Goal: Find specific page/section

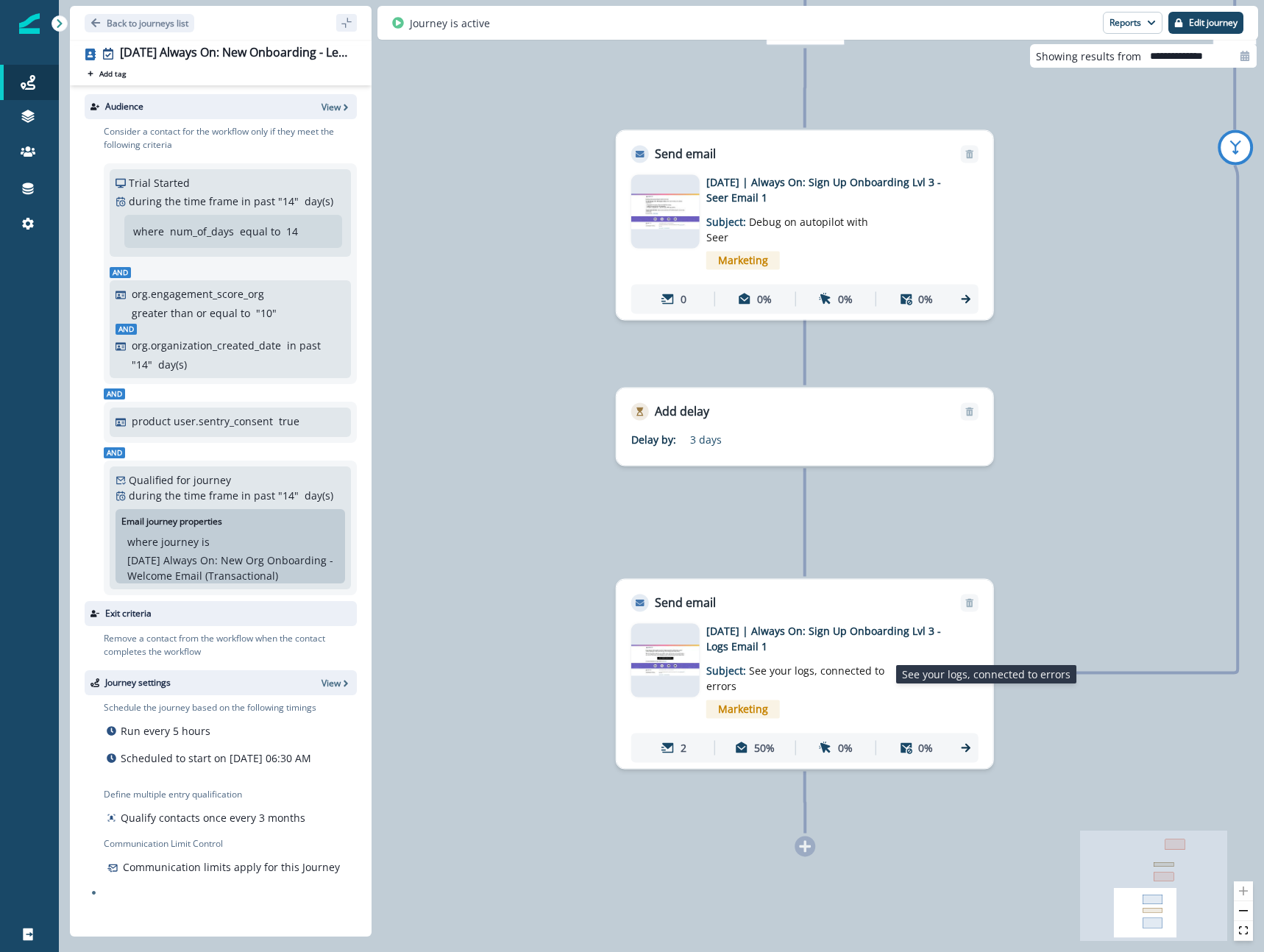
click at [853, 654] on p "Subject: See your logs, connected to errors" at bounding box center [798, 673] width 184 height 40
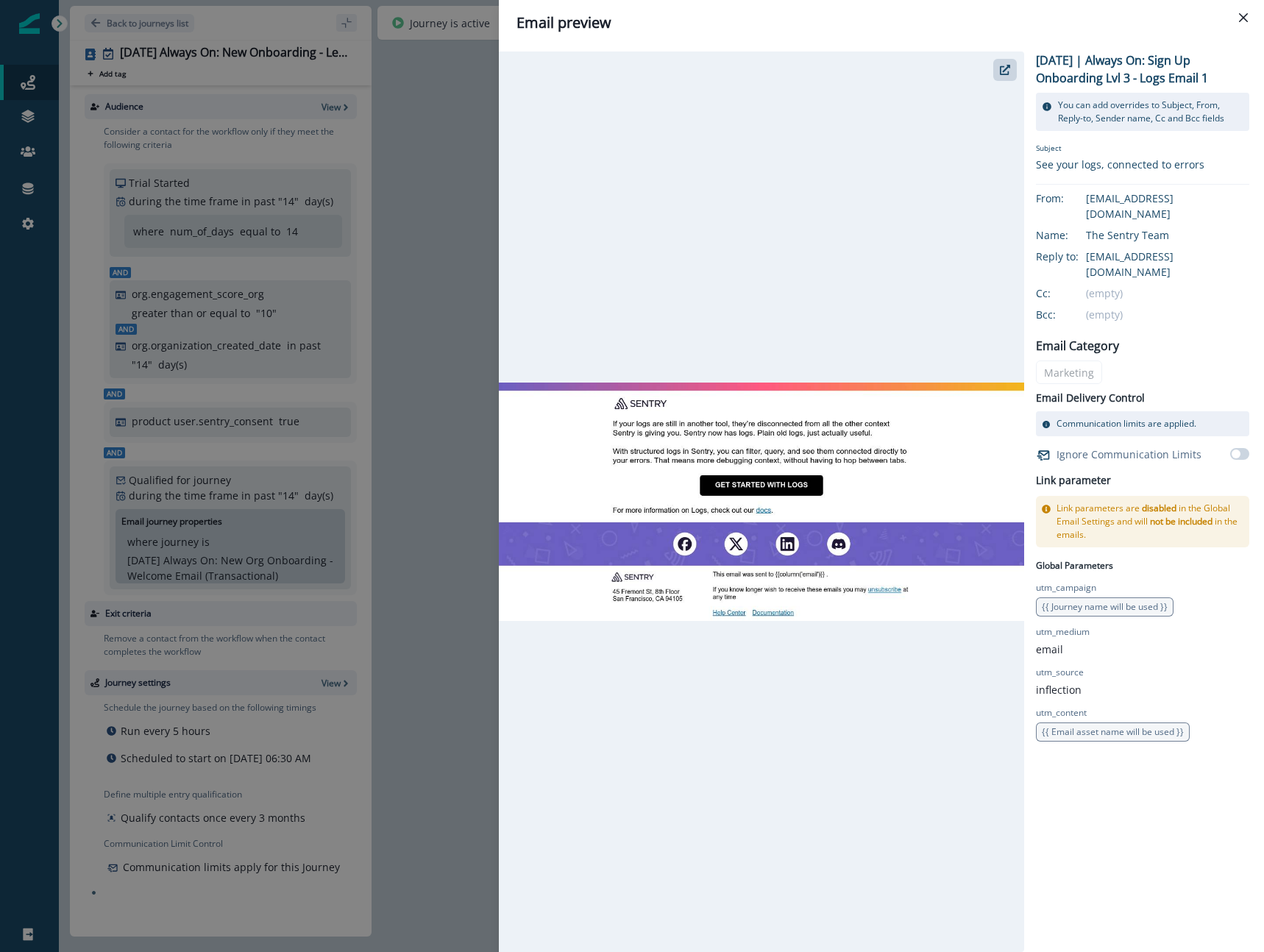
click at [448, 524] on div "Email preview 2025-08-25 | Always On: Sign Up Onboarding Lvl 3 - Logs Email 1 Y…" at bounding box center [632, 476] width 1264 height 952
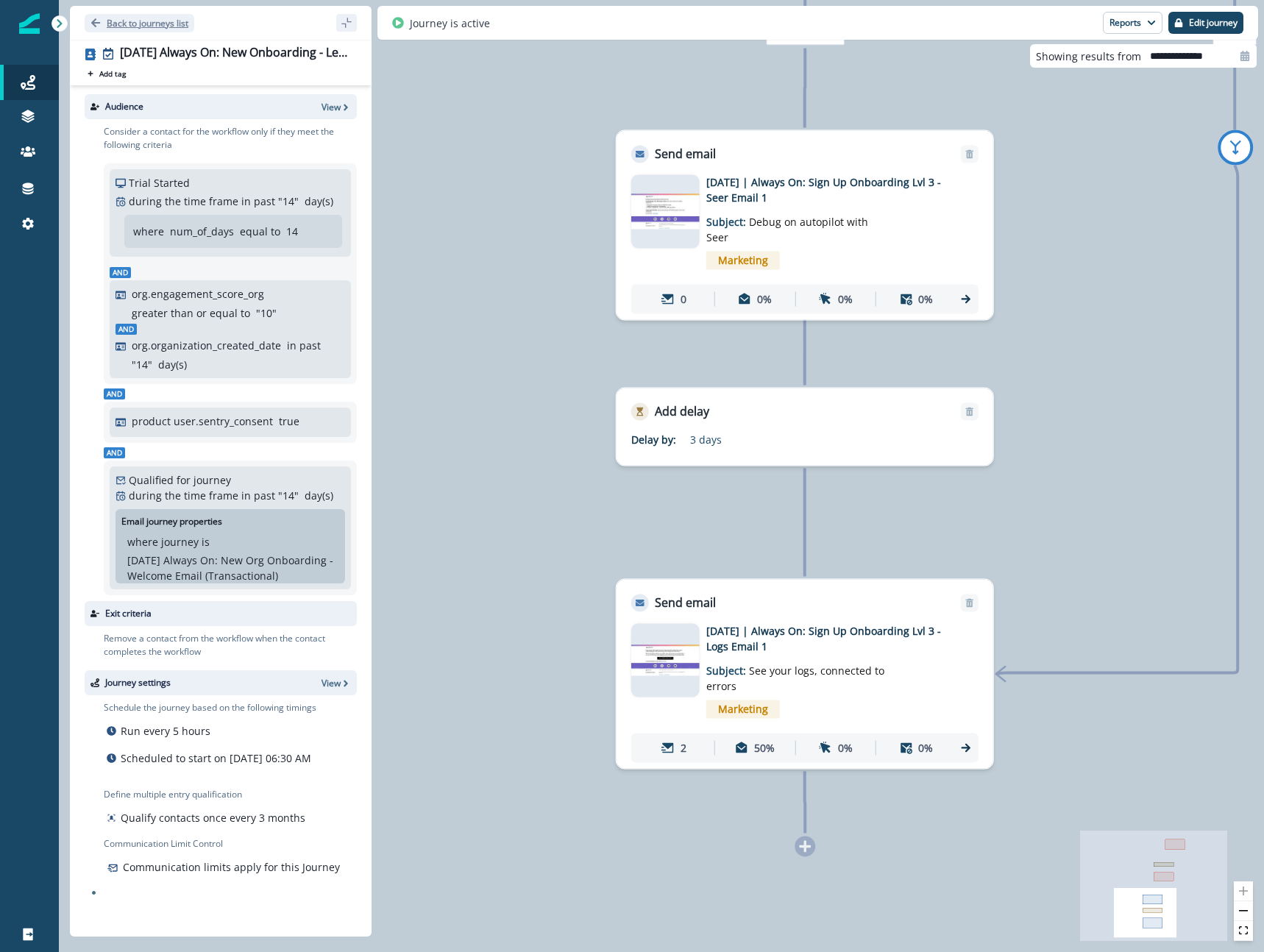
click at [168, 23] on p "Back to journeys list" at bounding box center [147, 23] width 82 height 12
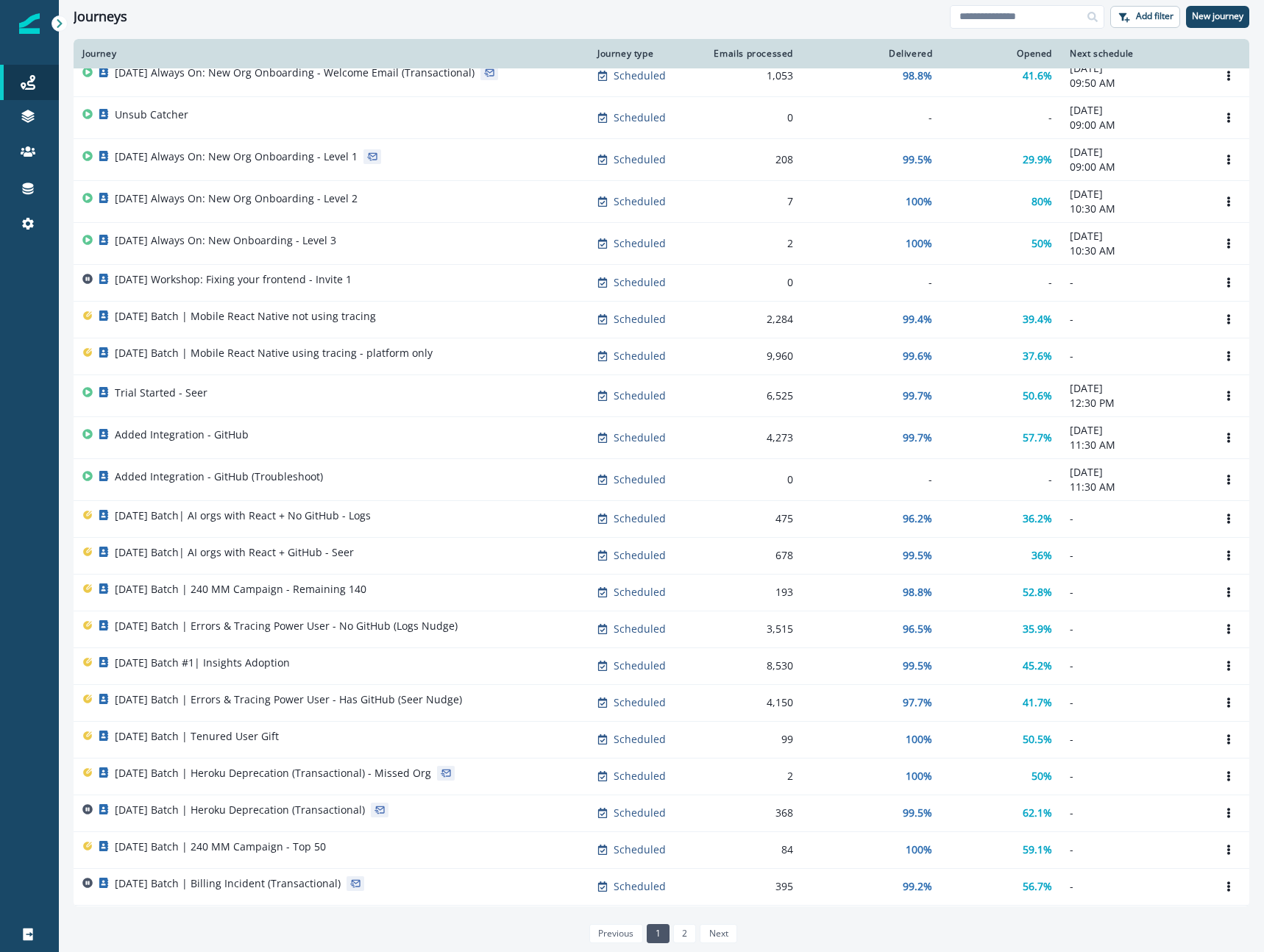
scroll to position [13, 0]
